Goal: Obtain resource: Download file/media

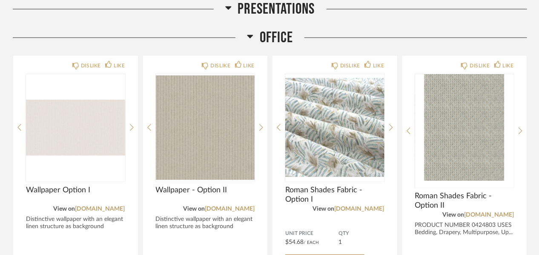
scroll to position [1556, 0]
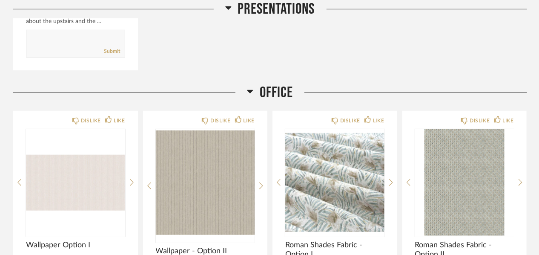
scroll to position [1482, 0]
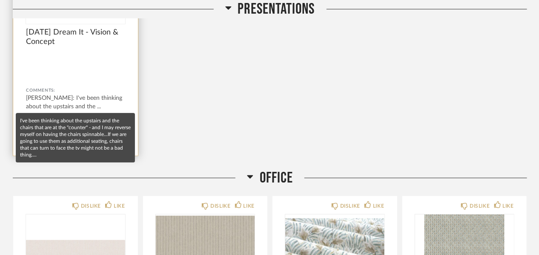
click at [60, 94] on div "[PERSON_NAME]: I've been thinking about the upstairs and the ..." at bounding box center [75, 102] width 99 height 17
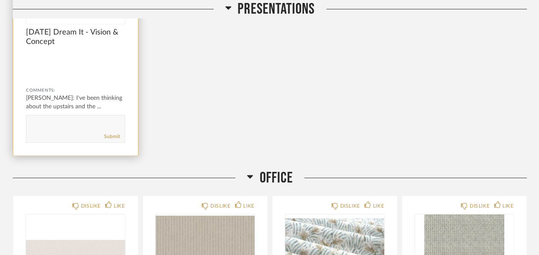
click at [86, 30] on span "[DATE] Dream It - Vision & Concept" at bounding box center [75, 37] width 99 height 19
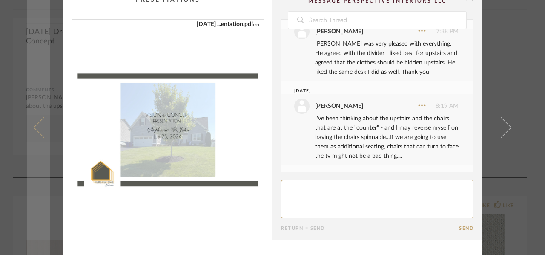
scroll to position [0, 0]
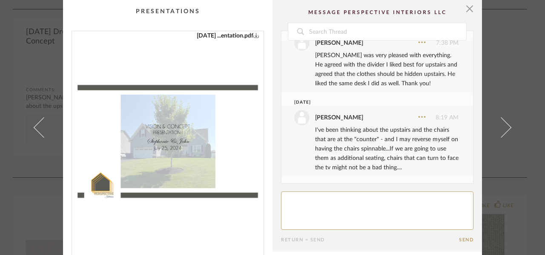
click at [6, 107] on div "× [DATE] ...entation.pdf Date [DATE] [PERSON_NAME] 7:38 PM [PERSON_NAME] was ve…" at bounding box center [272, 127] width 545 height 255
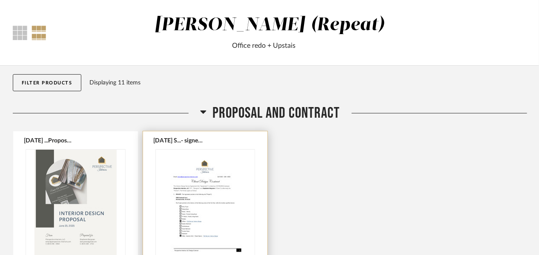
scroll to position [128, 0]
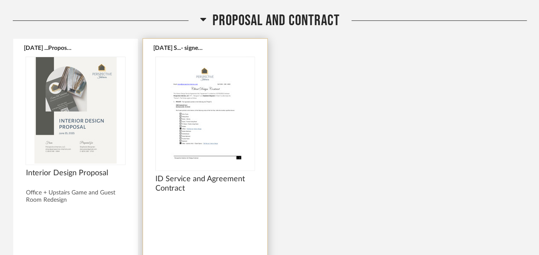
click at [209, 124] on img "0" at bounding box center [205, 110] width 99 height 106
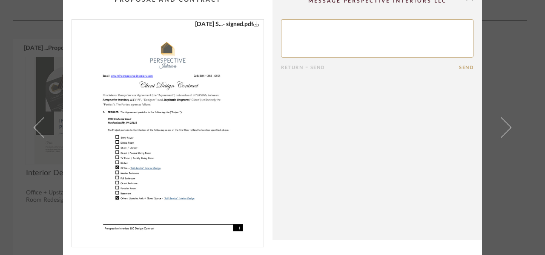
scroll to position [0, 0]
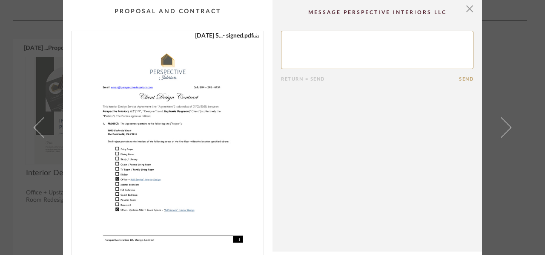
click at [0, 109] on div "× [DATE] S...- signed.pdf Return = Send Send ID Service and Agreement Contract" at bounding box center [272, 127] width 545 height 255
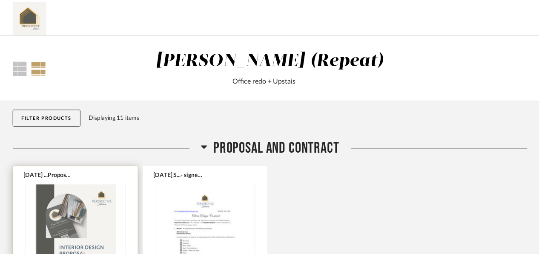
scroll to position [128, 0]
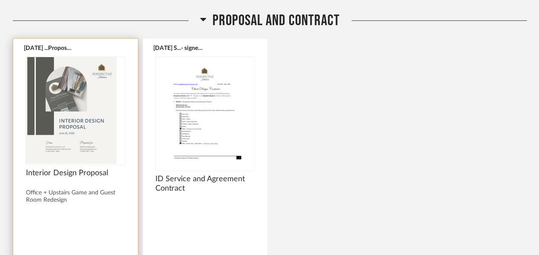
click at [73, 113] on div at bounding box center [75, 110] width 99 height 106
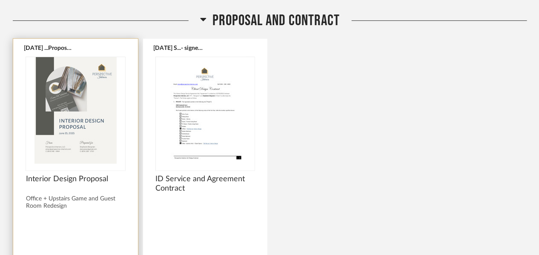
click at [82, 119] on img "0" at bounding box center [75, 110] width 99 height 106
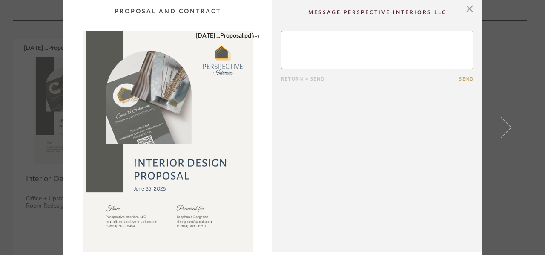
scroll to position [0, 0]
click at [253, 33] on icon "0" at bounding box center [256, 35] width 6 height 6
